Goal: Task Accomplishment & Management: Use online tool/utility

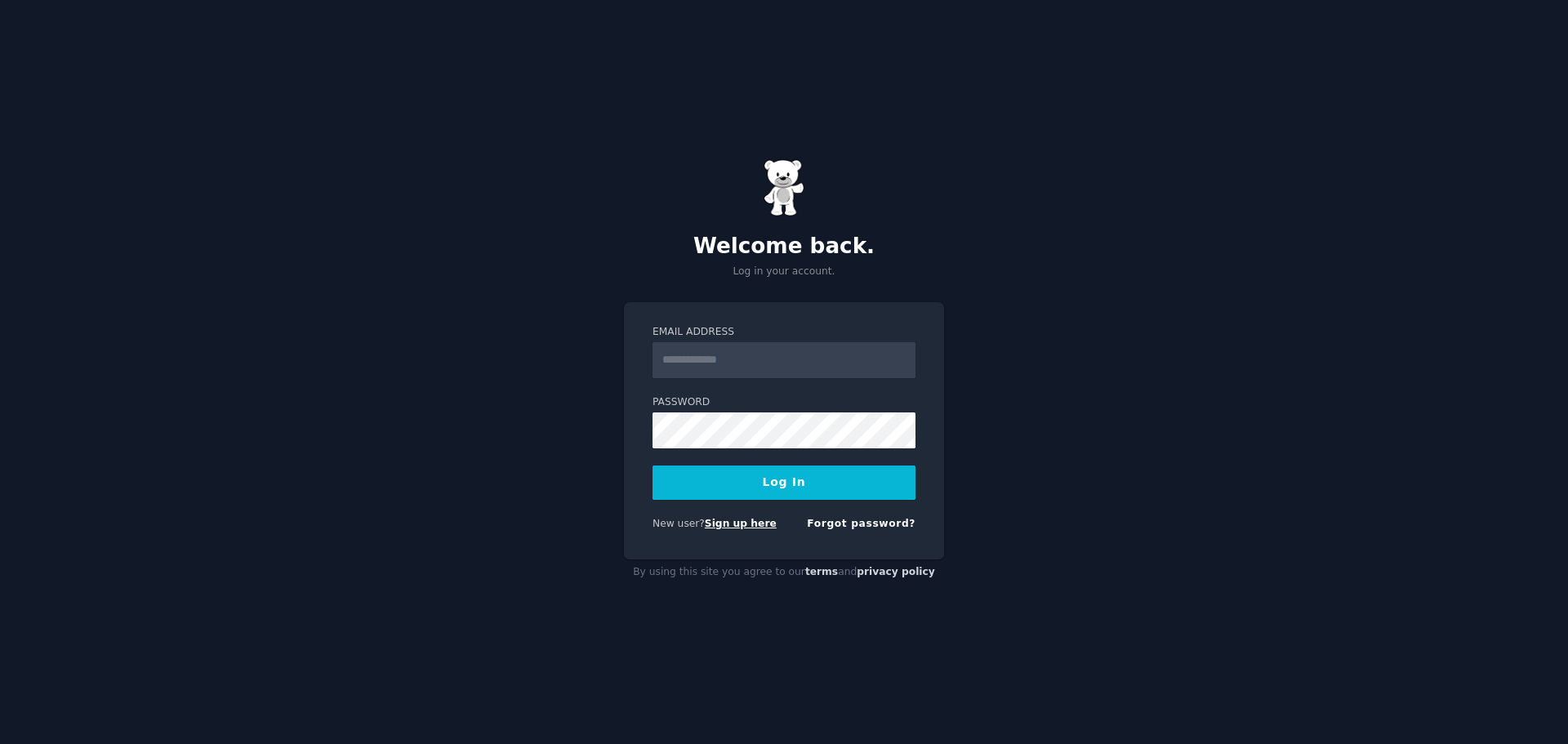
click at [722, 519] on link "Sign up here" at bounding box center [741, 524] width 72 height 12
type input "**********"
click at [771, 476] on button "Log In" at bounding box center [783, 482] width 263 height 34
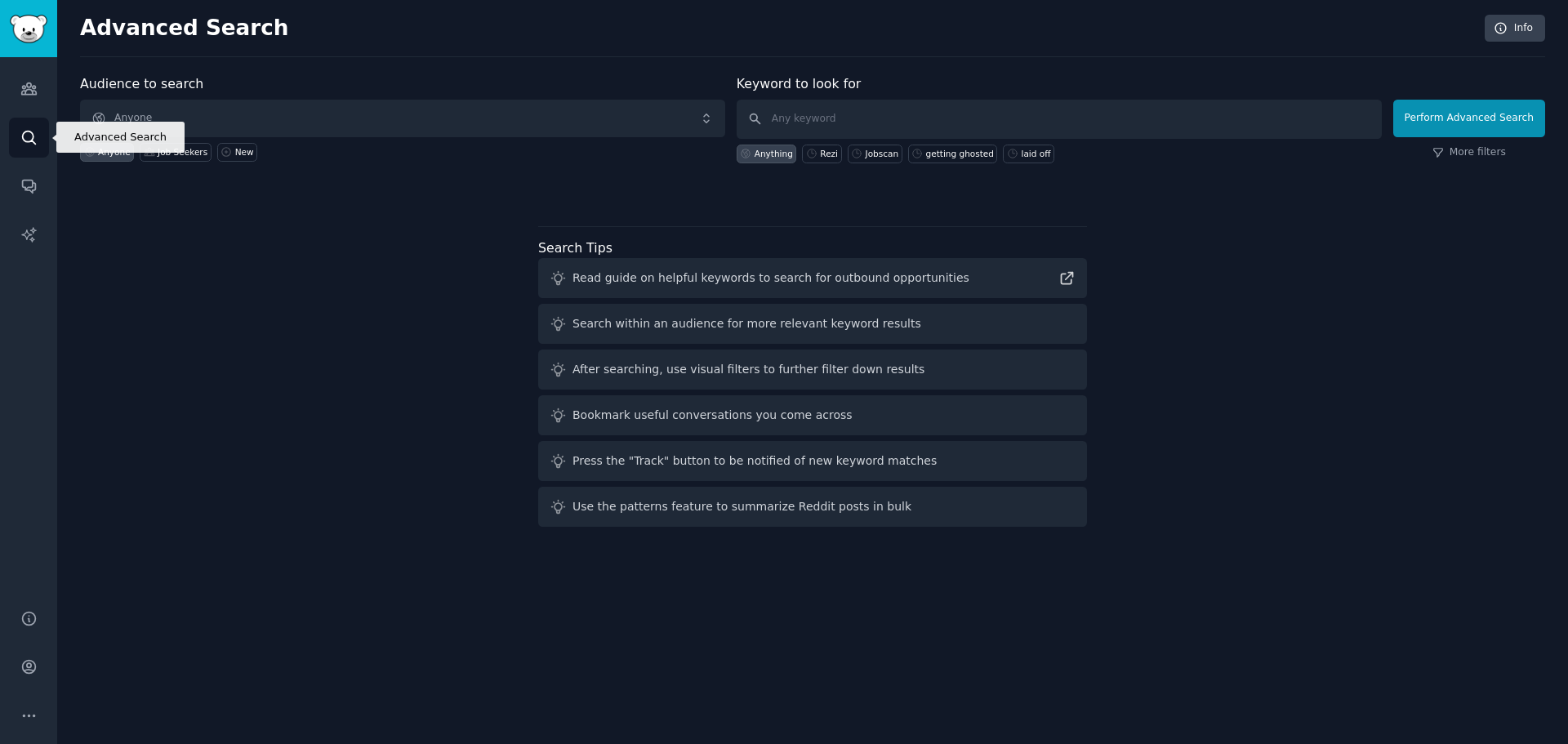
click at [38, 118] on link "Search" at bounding box center [29, 138] width 40 height 40
click at [1081, 129] on input "text" at bounding box center [1059, 119] width 645 height 39
type input "math homework battles"
click button "Perform Advanced Search" at bounding box center [1469, 118] width 152 height 38
click at [220, 149] on icon at bounding box center [226, 152] width 12 height 12
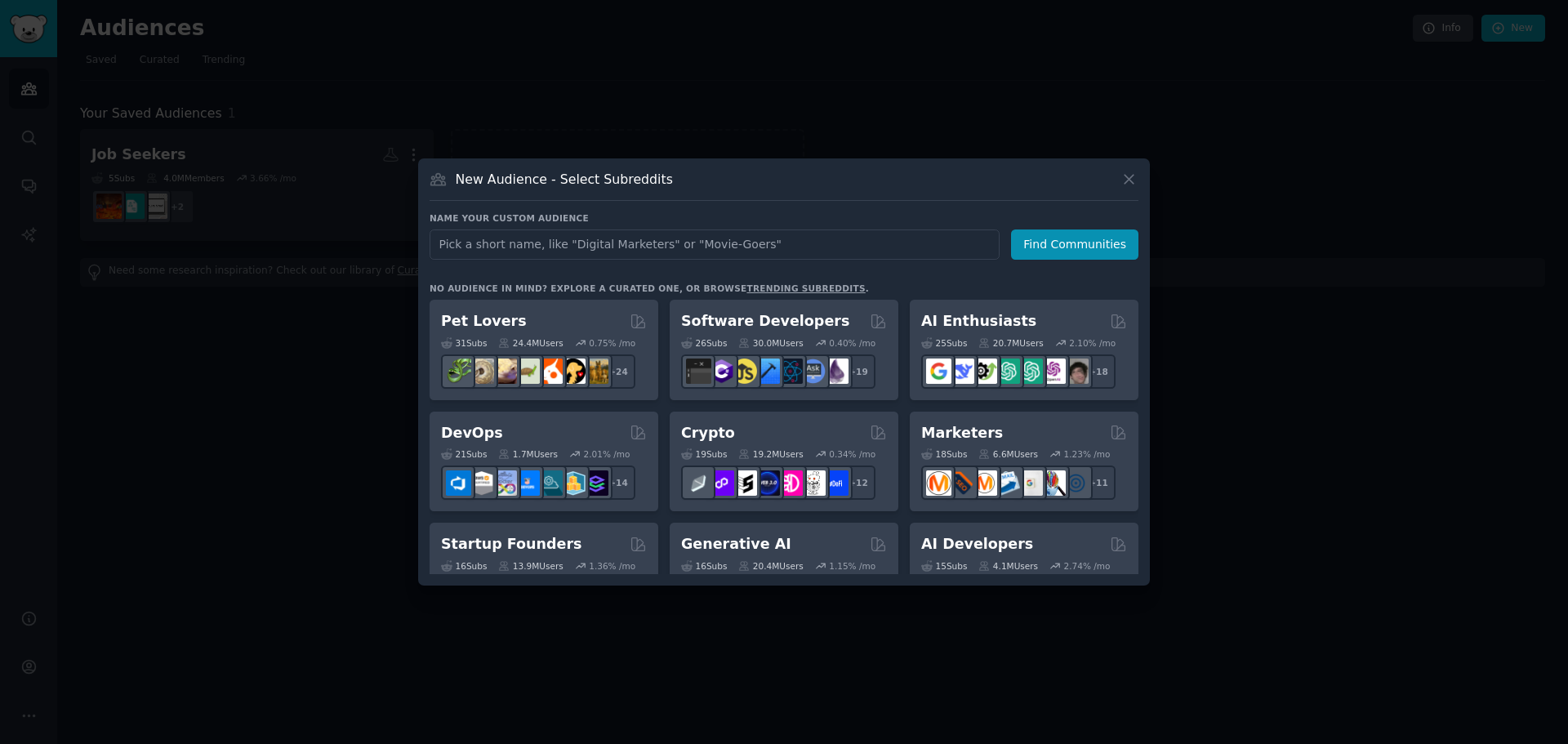
click at [500, 241] on input "text" at bounding box center [714, 245] width 570 height 30
type input "parents"
click at [1077, 256] on button "Find Communities" at bounding box center [1075, 245] width 128 height 30
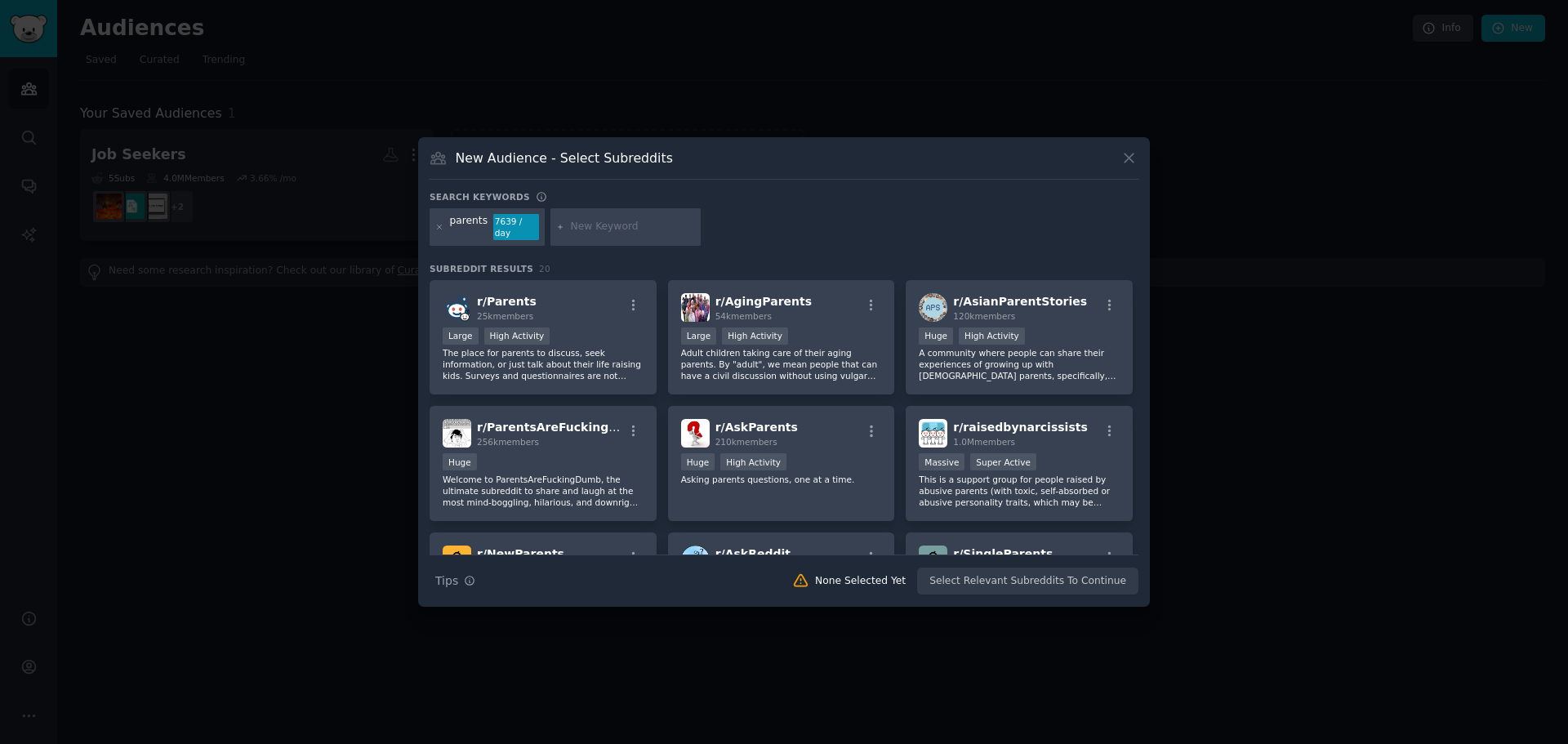
click at [587, 231] on input "text" at bounding box center [633, 227] width 124 height 15
type input "m"
type input "math homework battle"
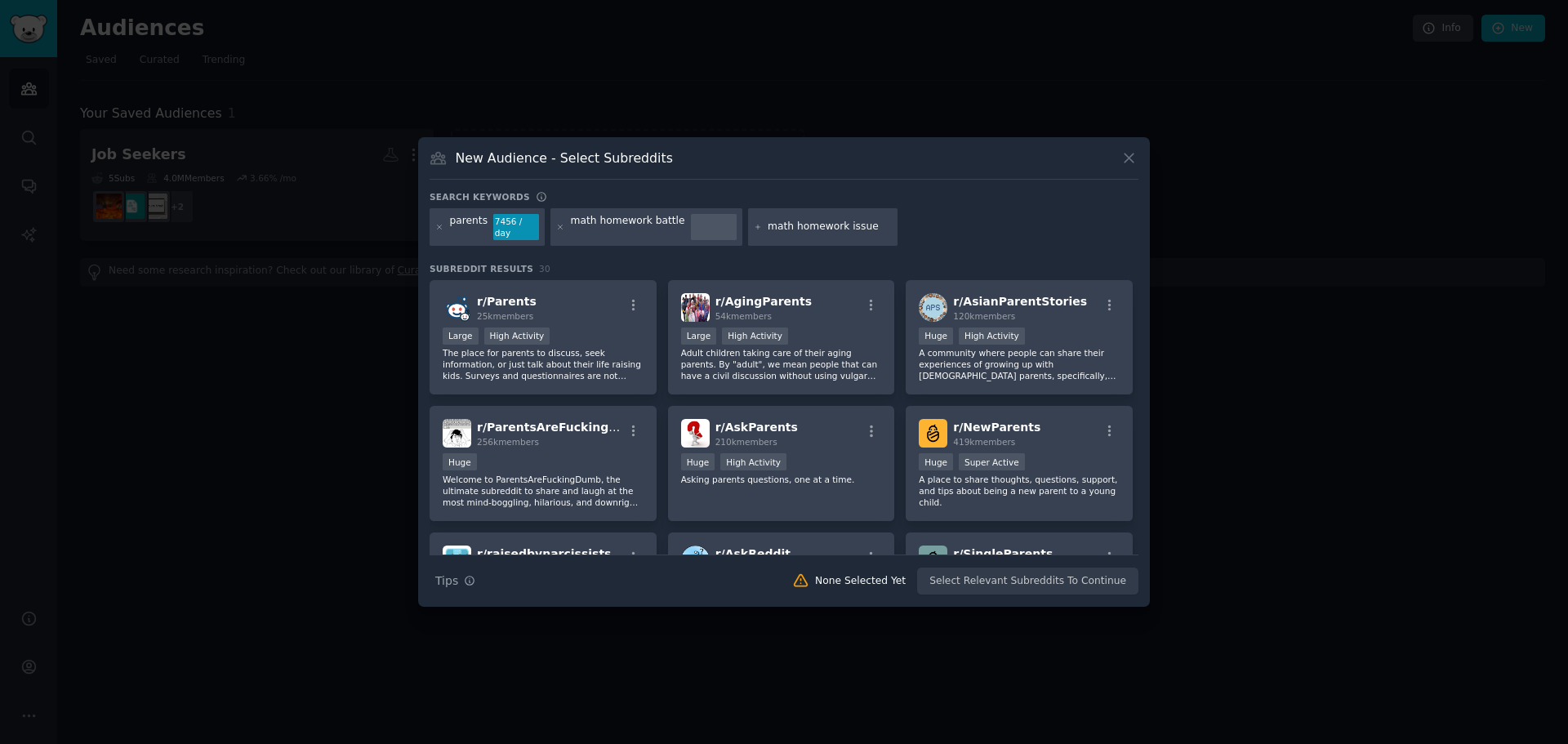
type input "math homework issues"
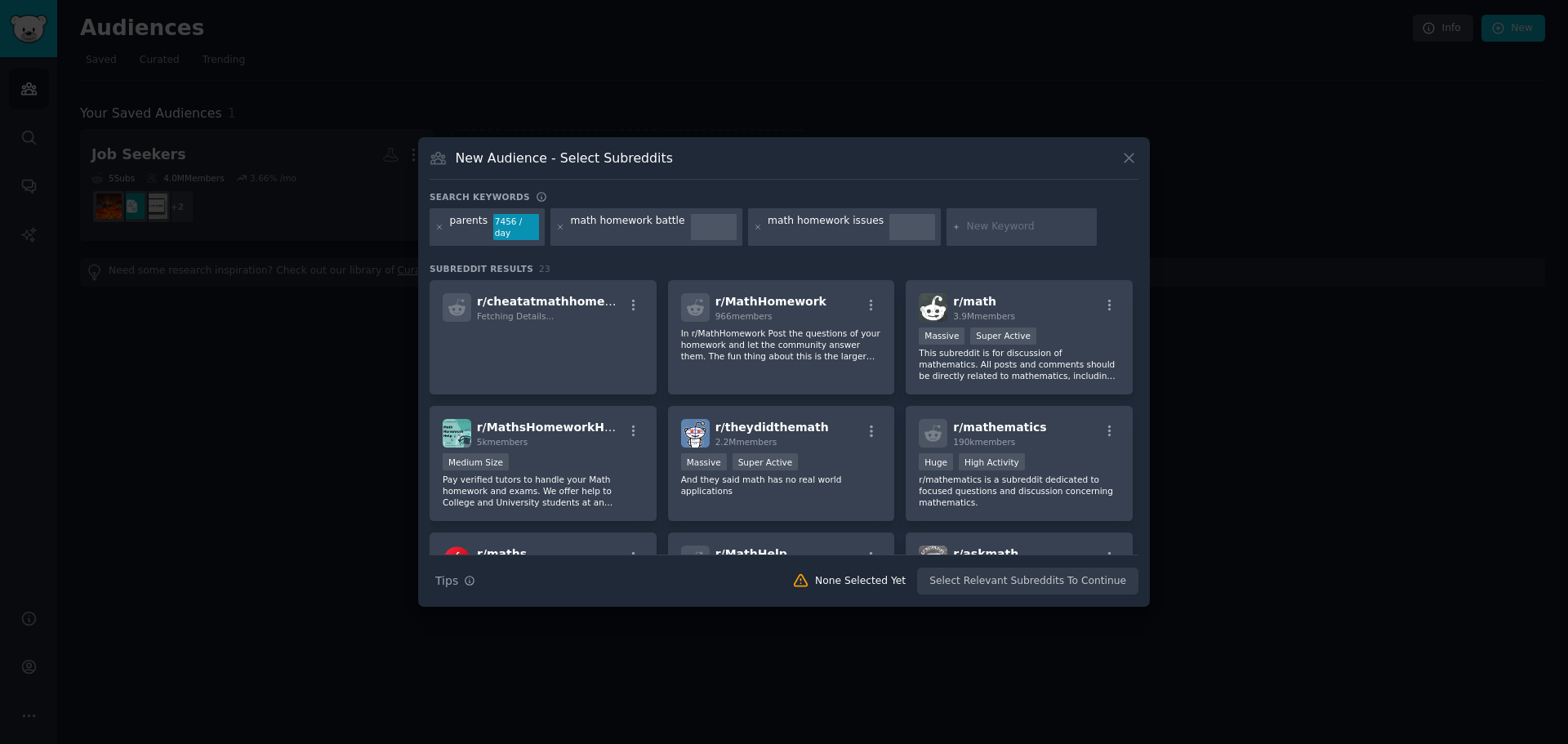
click at [703, 223] on div at bounding box center [713, 226] width 46 height 26
click at [1013, 229] on input "text" at bounding box center [1029, 227] width 124 height 15
type input "math"
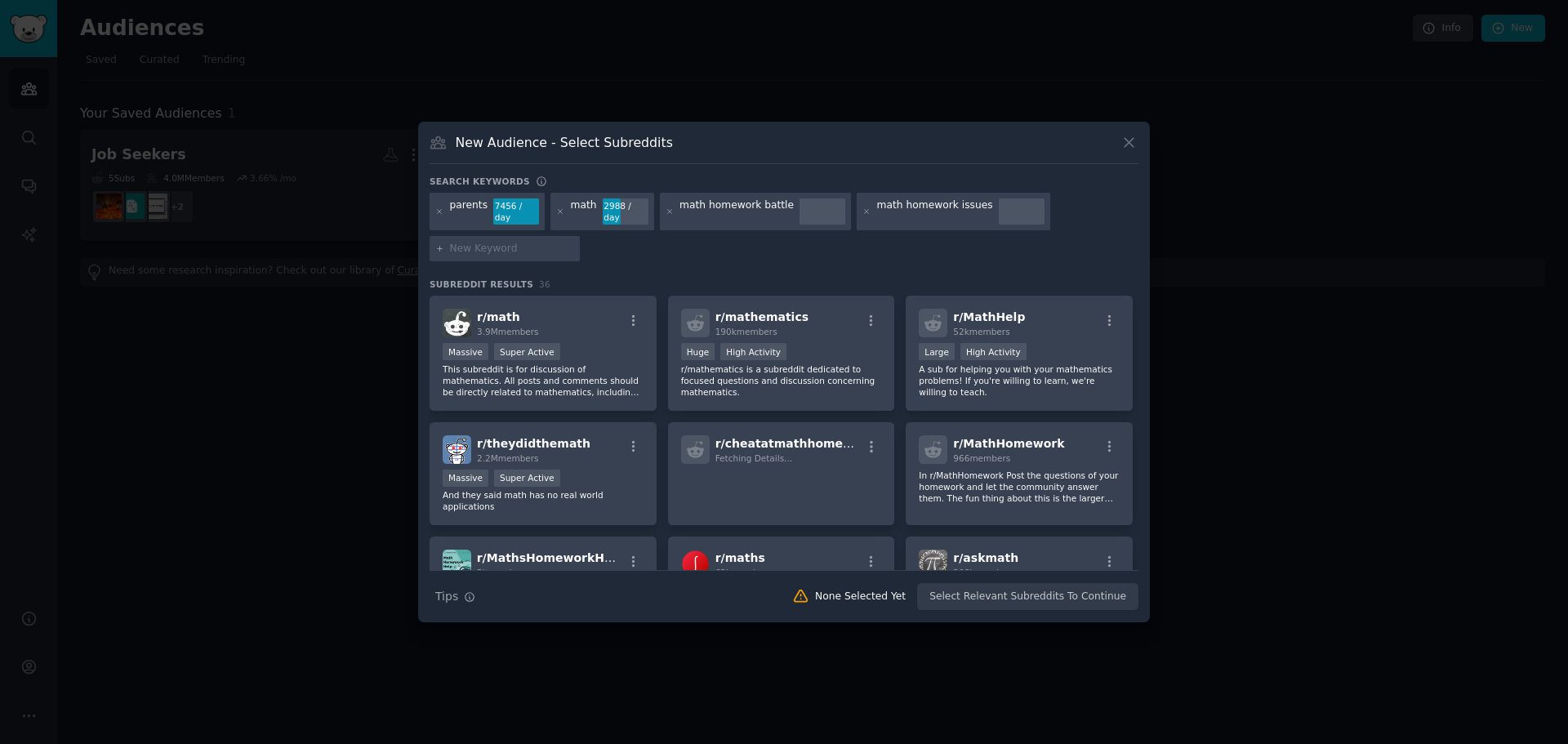
click at [471, 241] on input "text" at bounding box center [512, 249] width 124 height 15
type input "m"
type input "division help"
type input "math question"
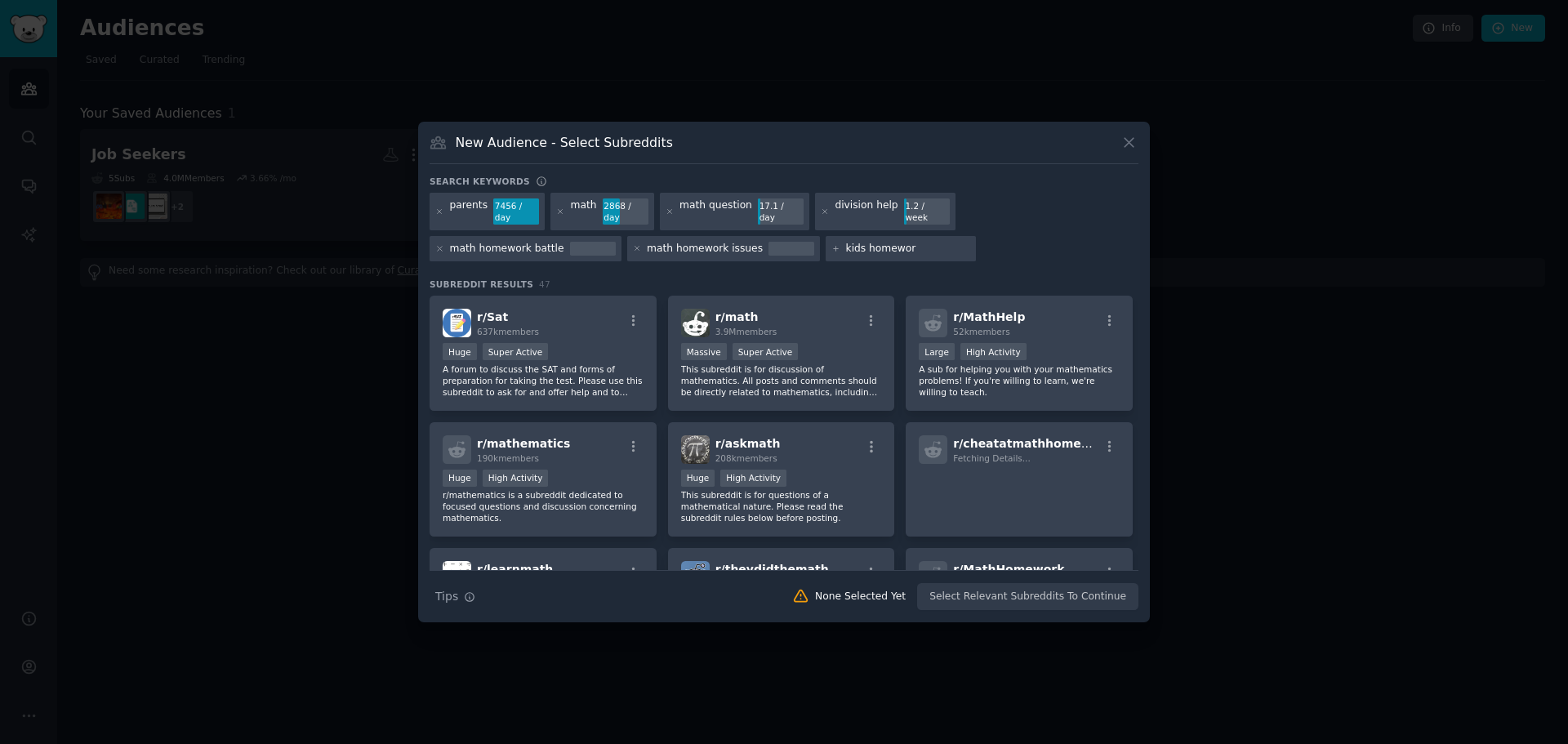
type input "kids homework"
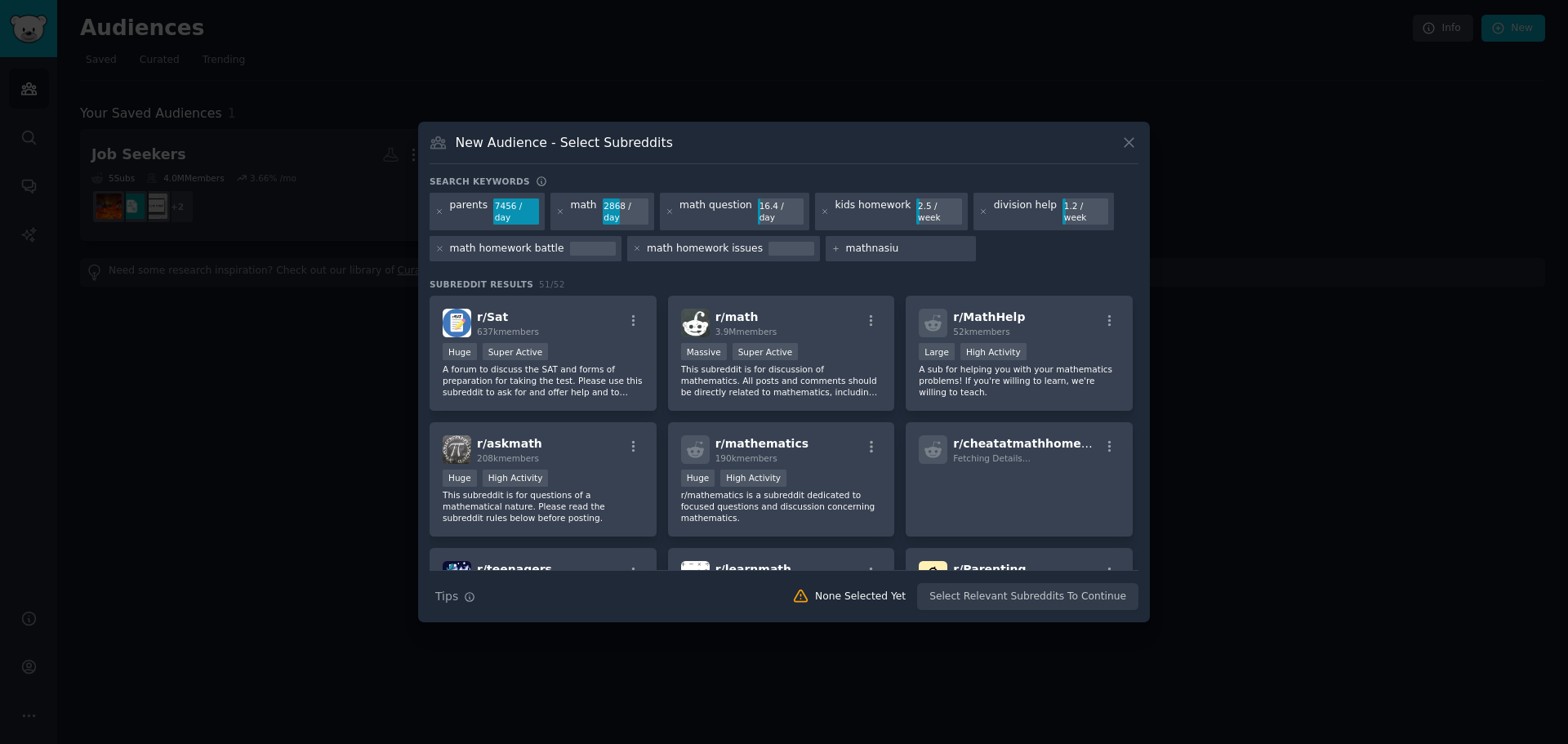
type input "mathnasium"
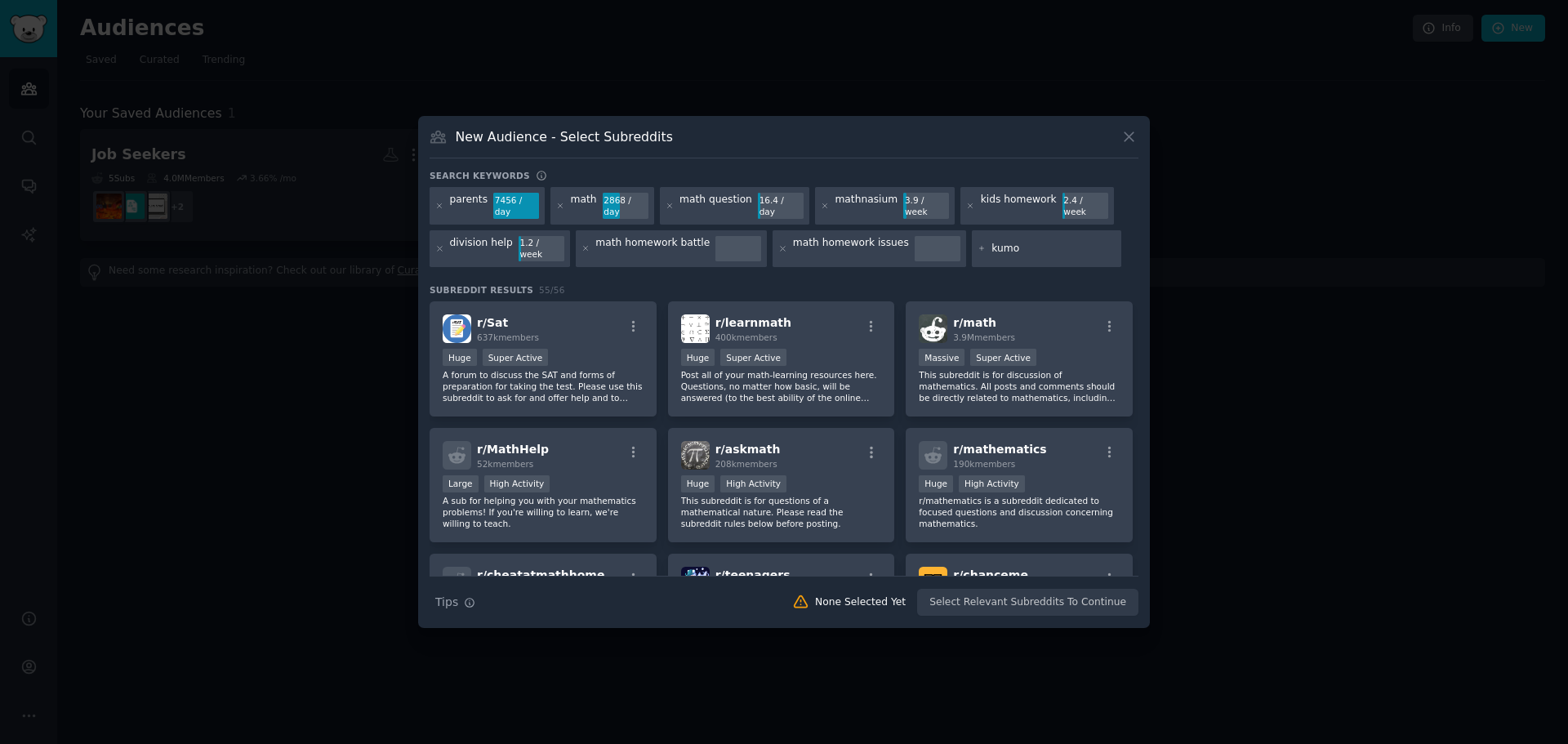
type input "kumon"
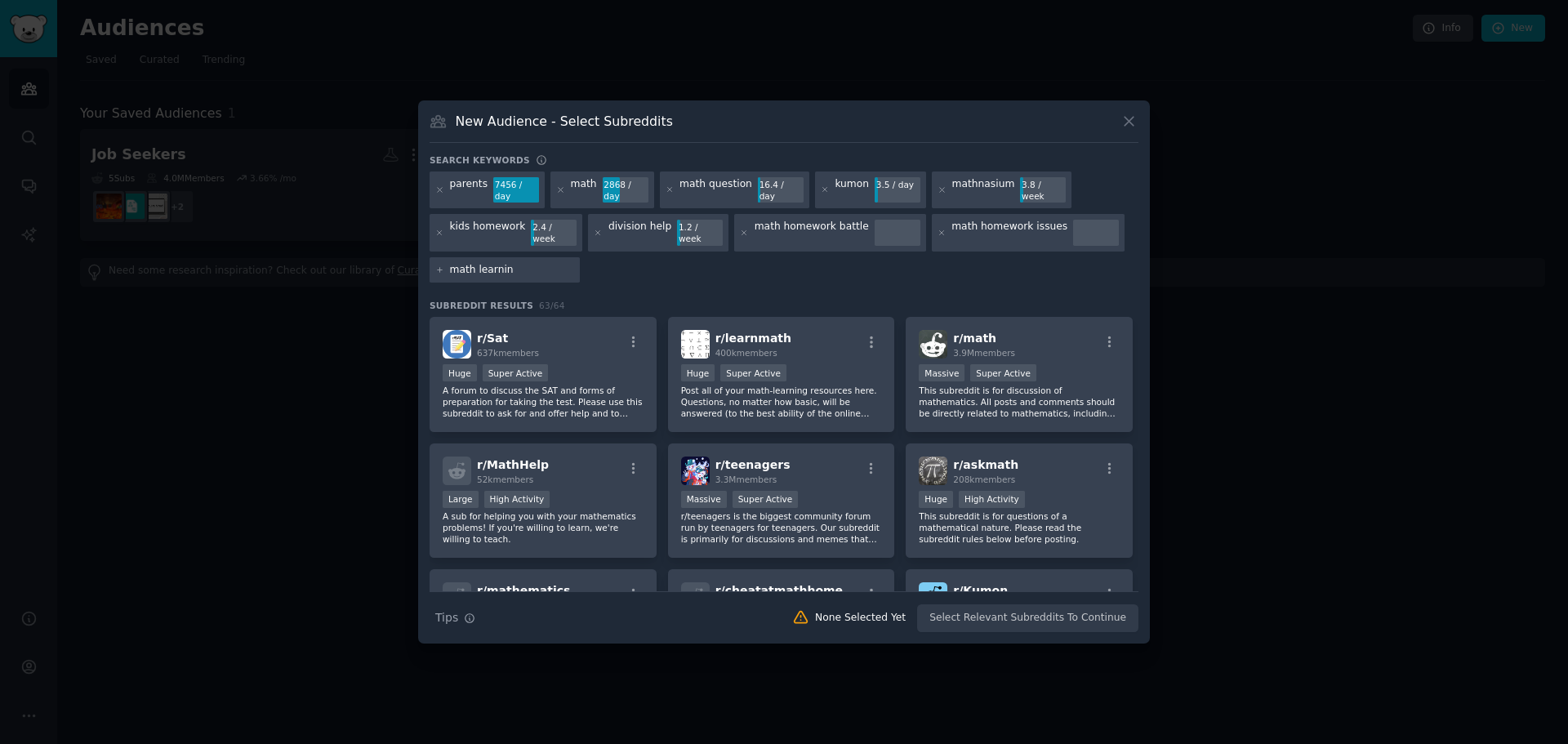
type input "math learning"
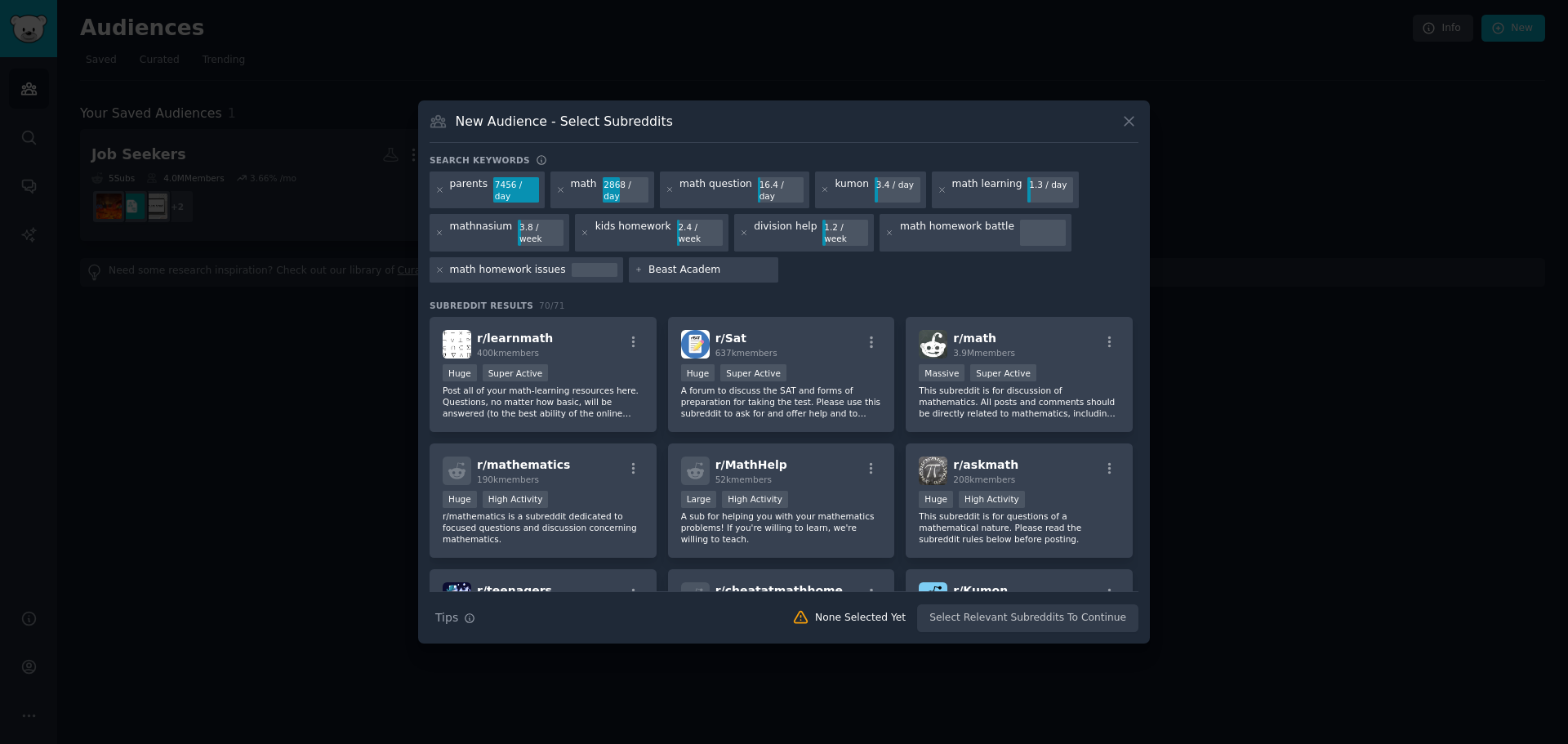
type input "Beast Academy"
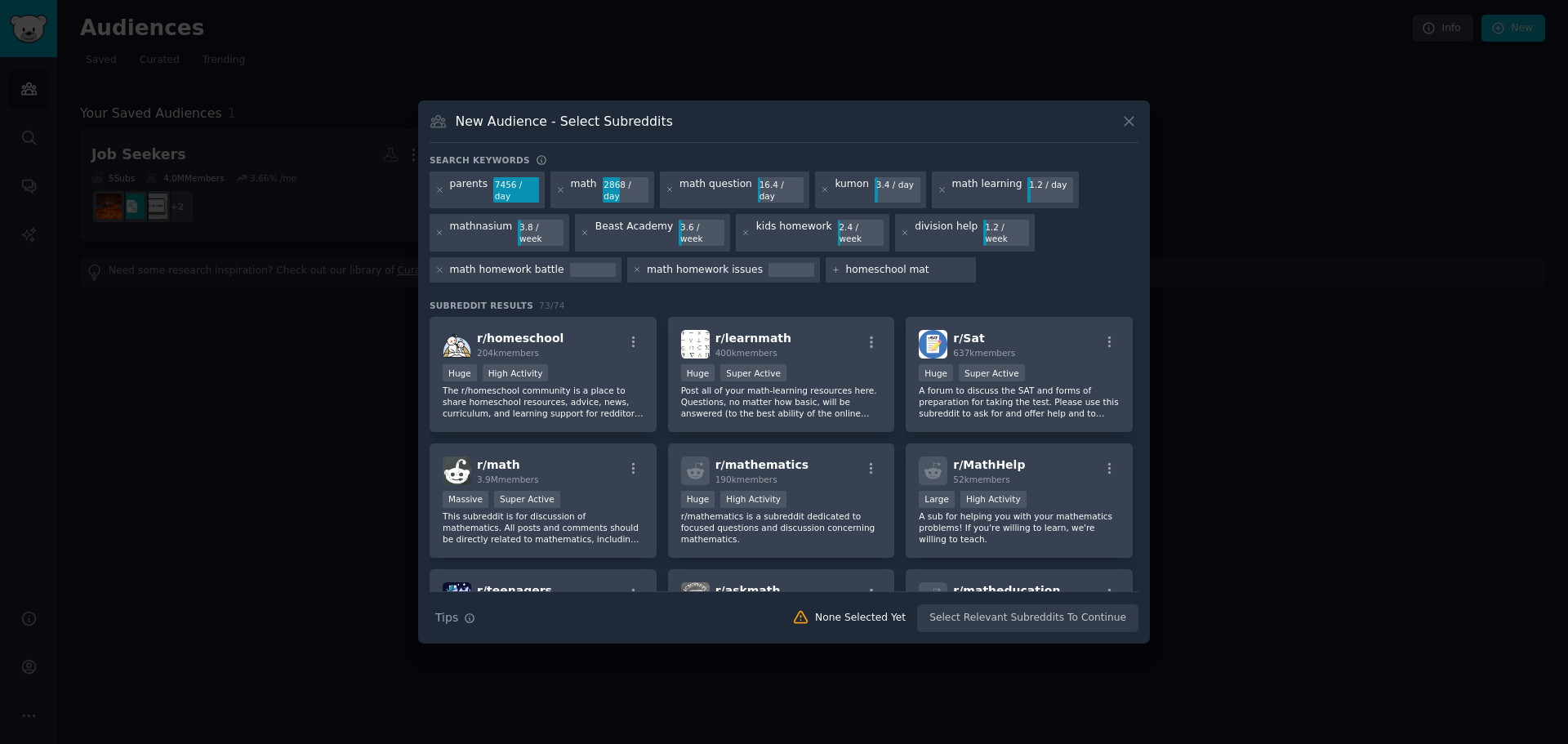
type input "homeschool math"
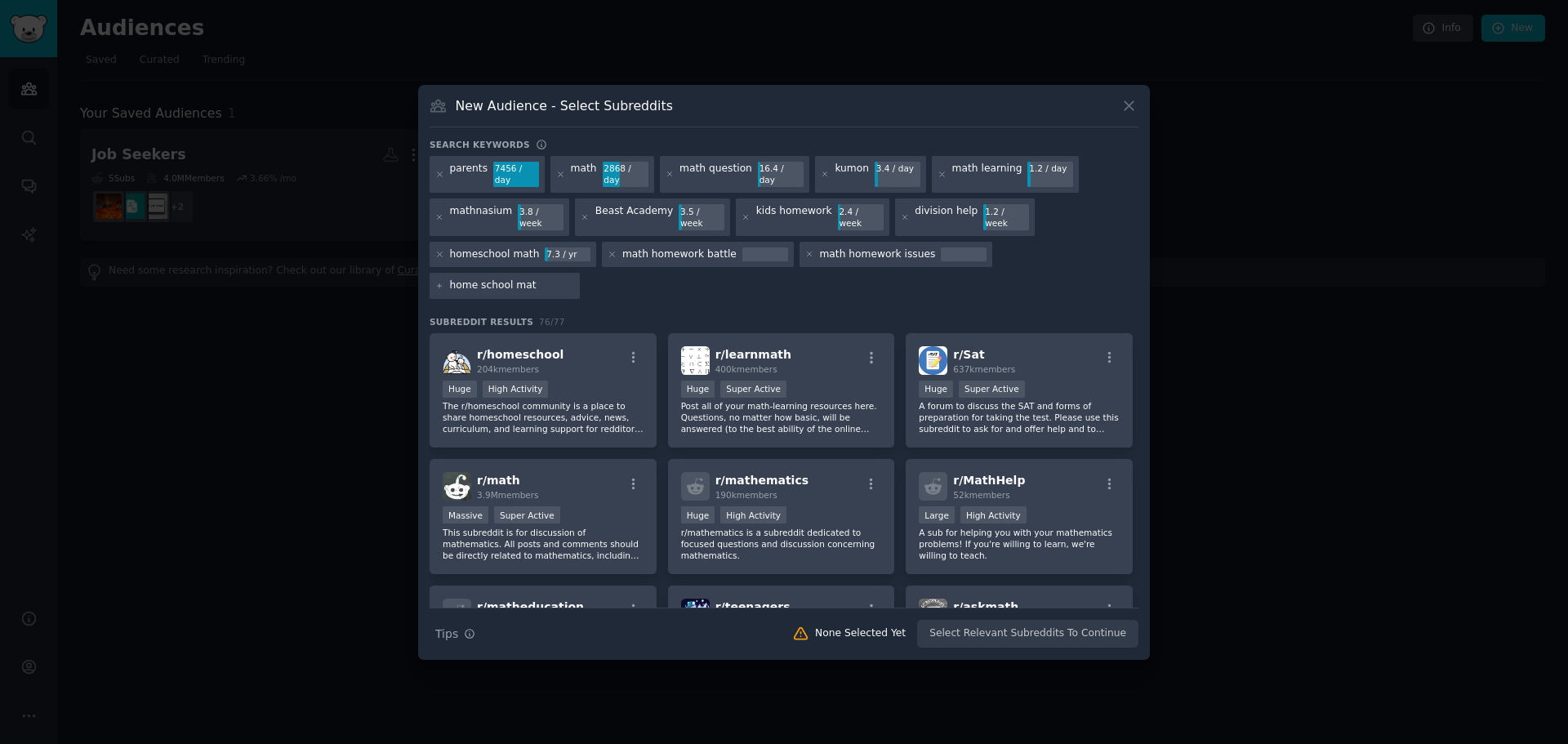
type input "home school math"
click at [444, 281] on icon at bounding box center [439, 286] width 9 height 9
